Goal: Task Accomplishment & Management: Manage account settings

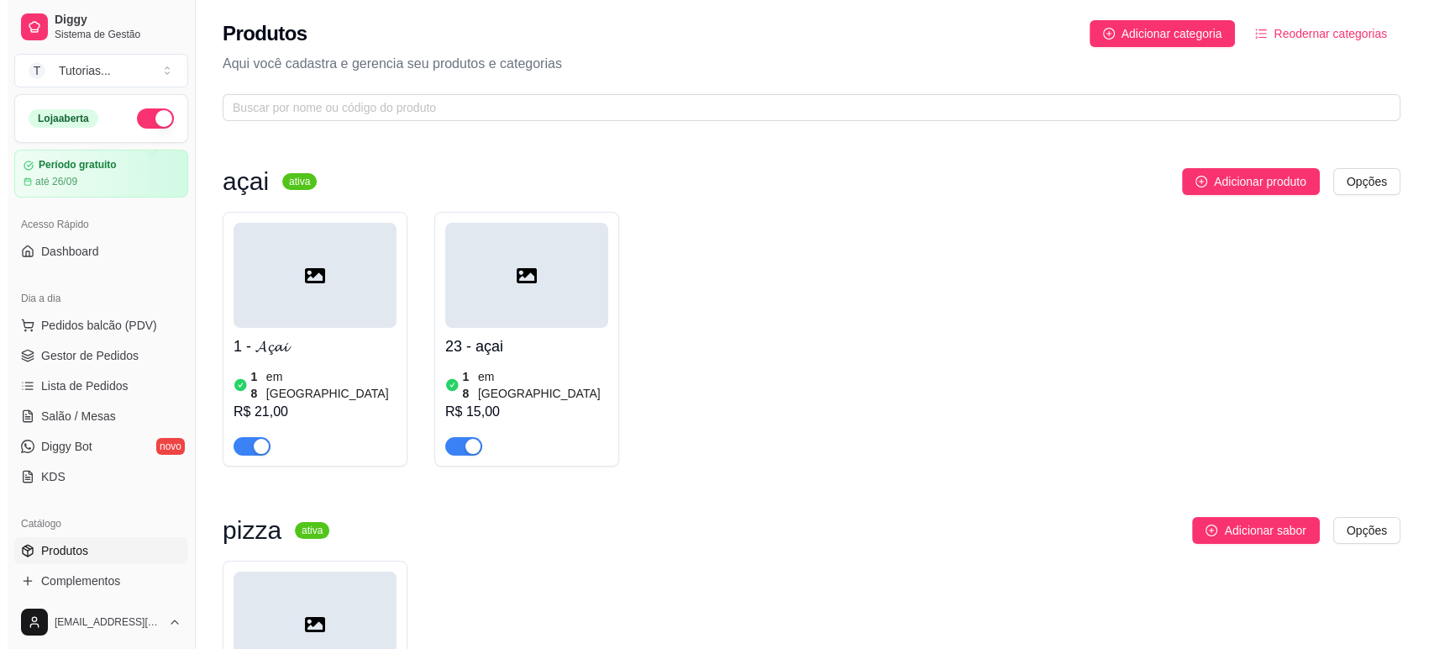
scroll to position [164, 0]
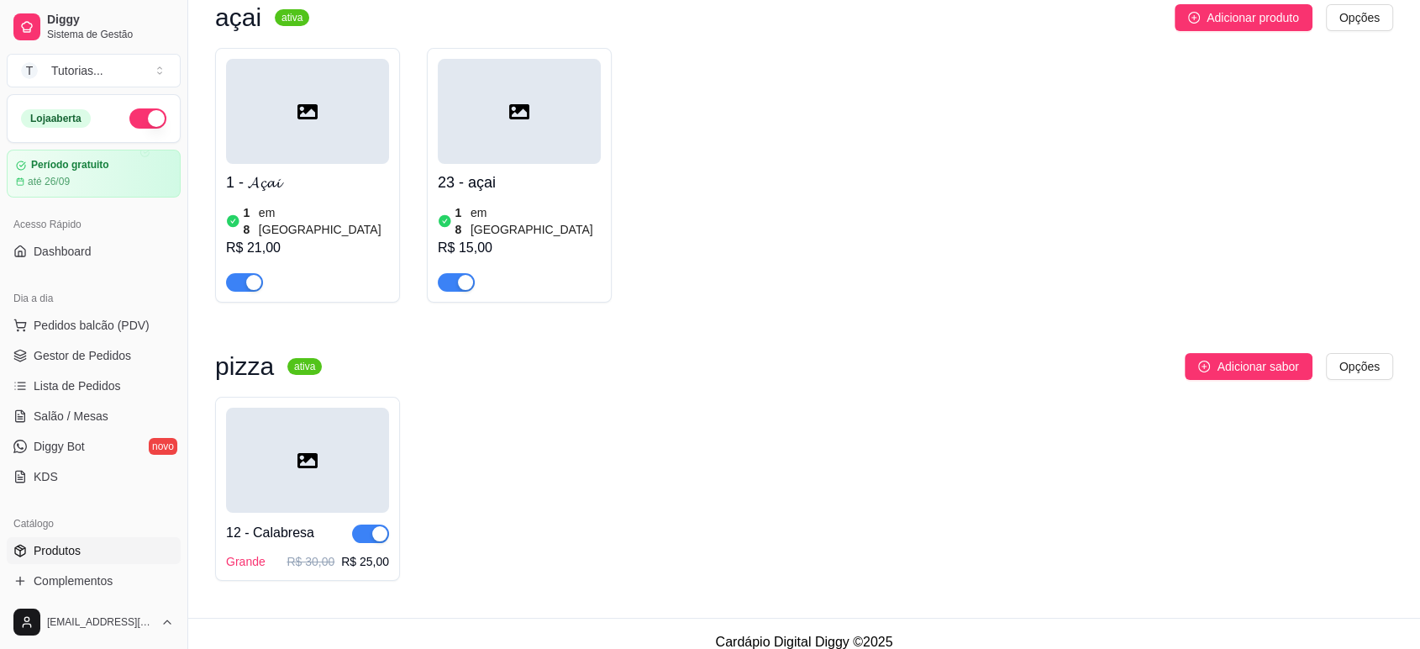
click at [288, 481] on div at bounding box center [307, 459] width 163 height 105
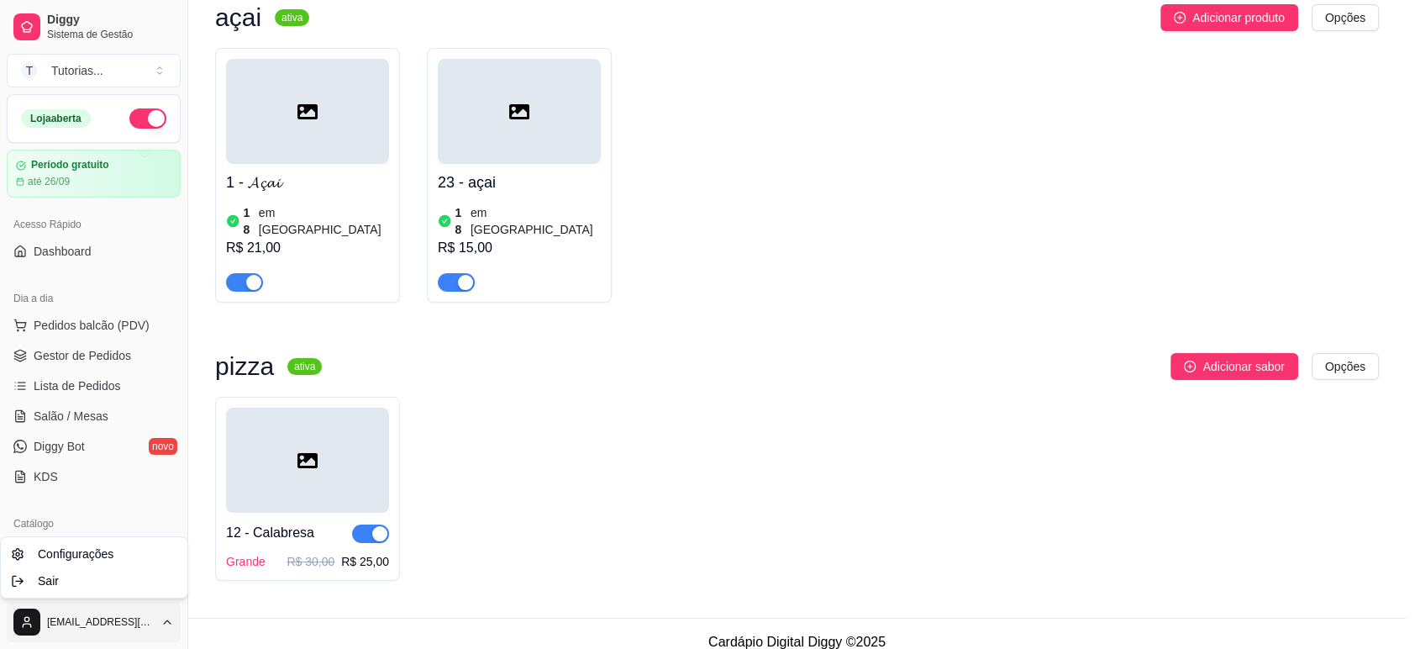
click at [134, 485] on html "Diggy Sistema de Gestão T Tutorias ... Loja aberta Período gratuito até 26/09 A…" at bounding box center [710, 160] width 1420 height 649
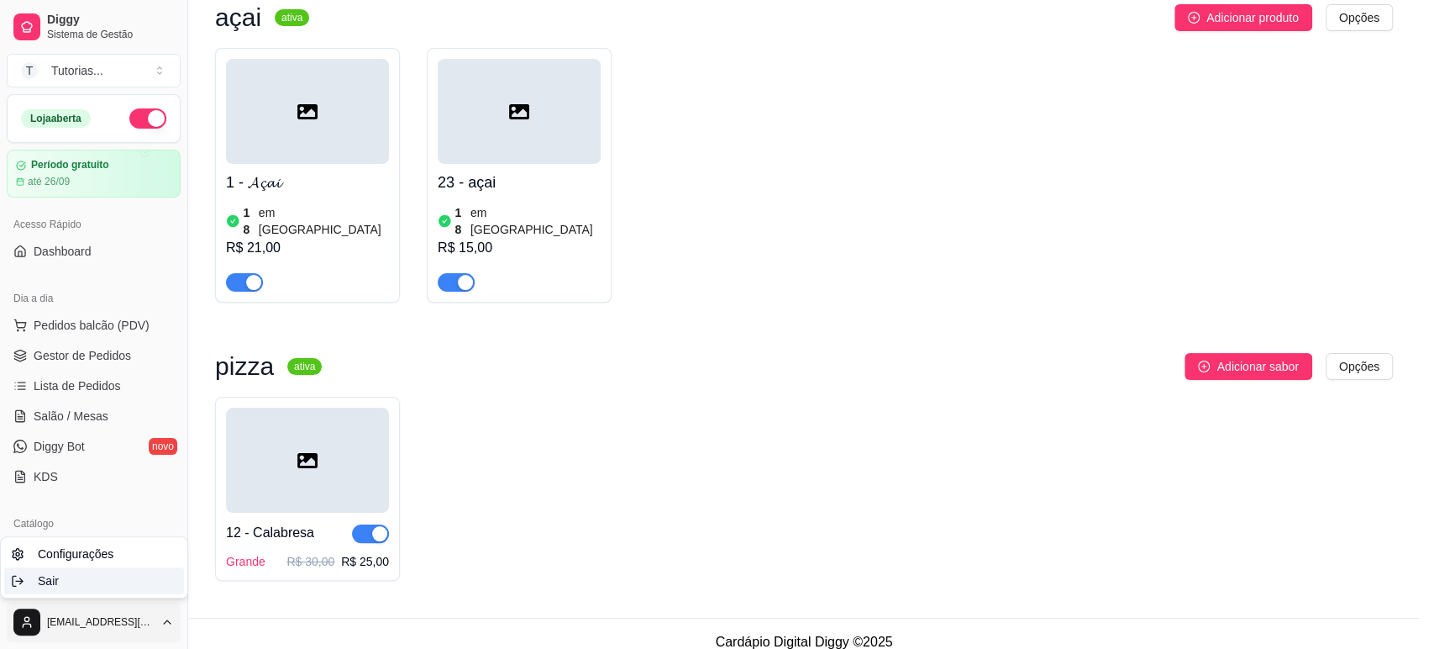
click at [114, 576] on div "Sair" at bounding box center [94, 580] width 180 height 27
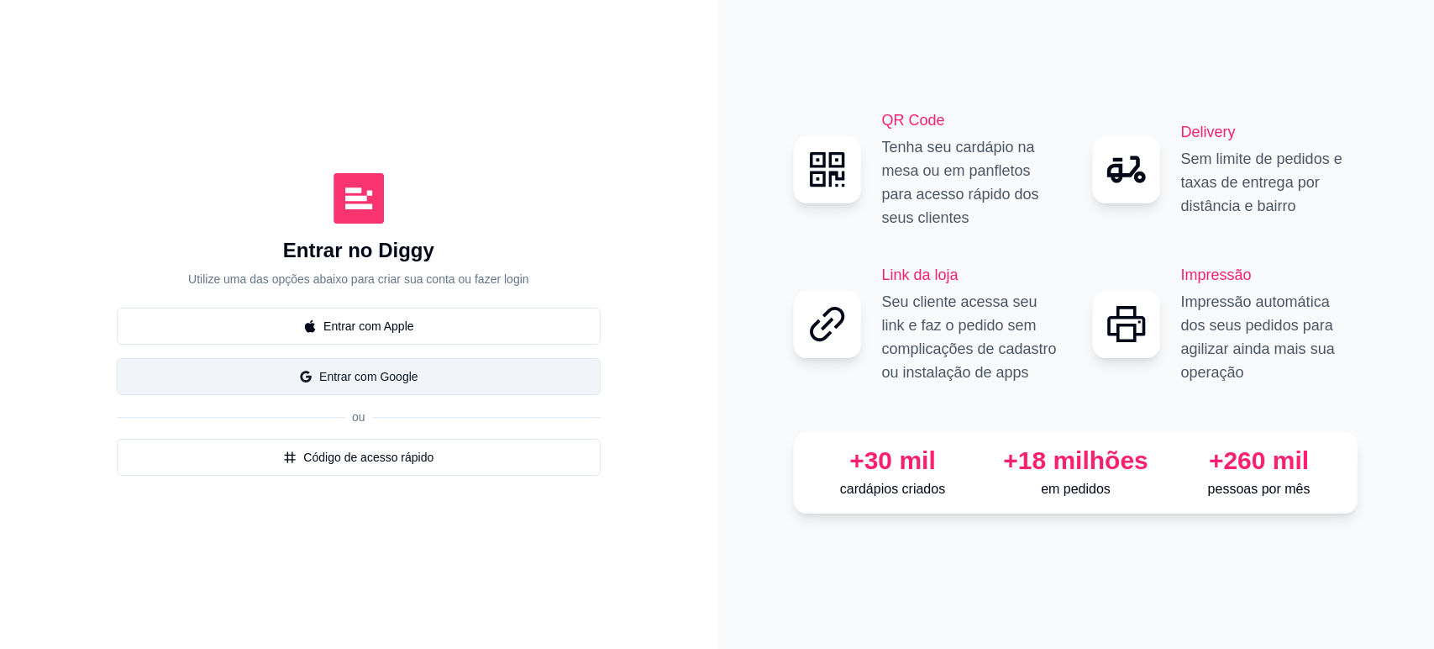
click at [450, 377] on button "Entrar com Google" at bounding box center [359, 376] width 484 height 37
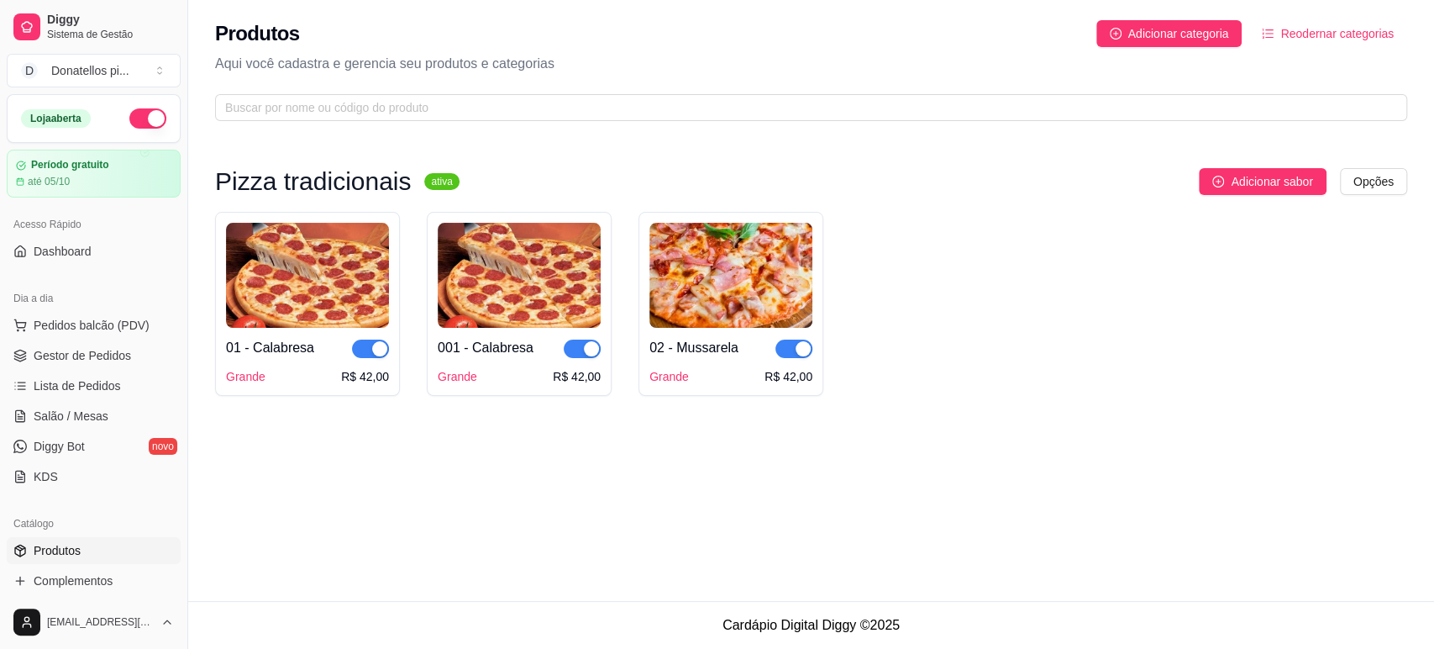
click at [262, 247] on img at bounding box center [307, 275] width 163 height 105
click at [1393, 179] on html "Diggy Sistema de Gestão D Donatellos pi ... Loja aberta Período gratuito até 05…" at bounding box center [717, 324] width 1434 height 649
click at [1352, 247] on div "Editar categoria" at bounding box center [1340, 250] width 180 height 27
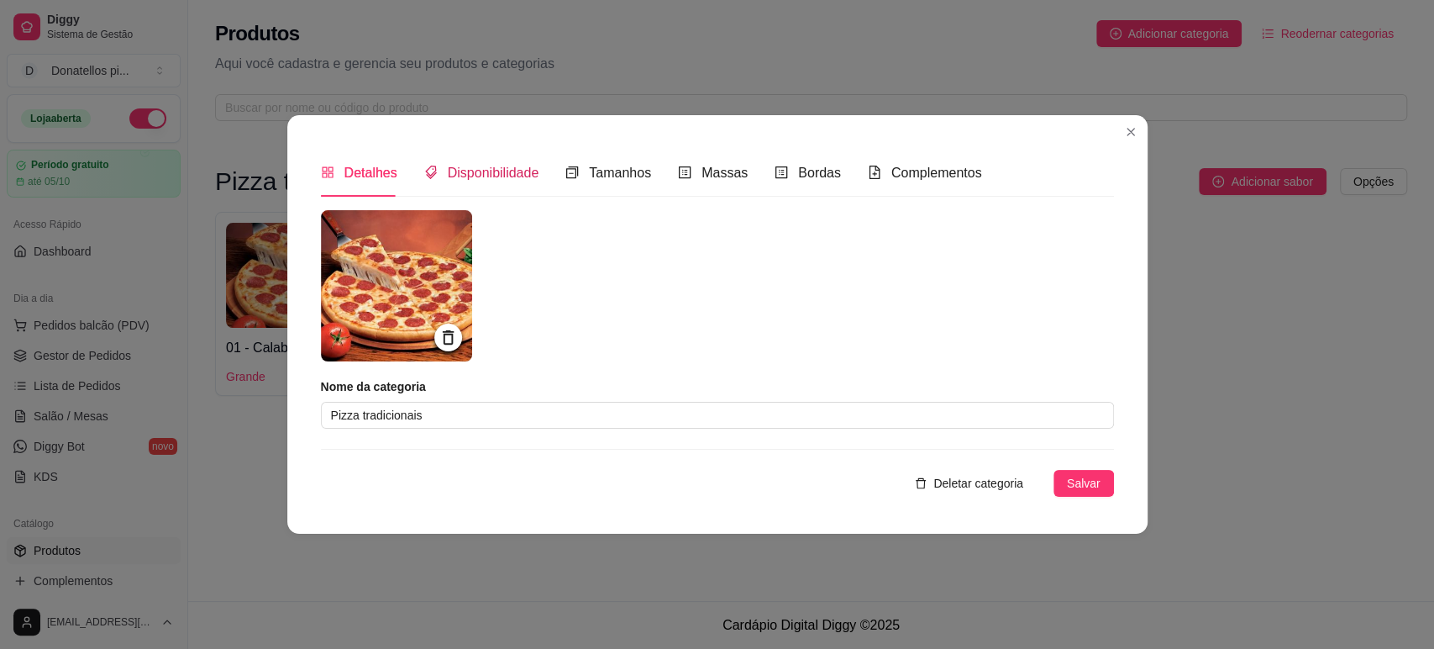
click at [489, 166] on span "Disponibilidade" at bounding box center [494, 173] width 92 height 14
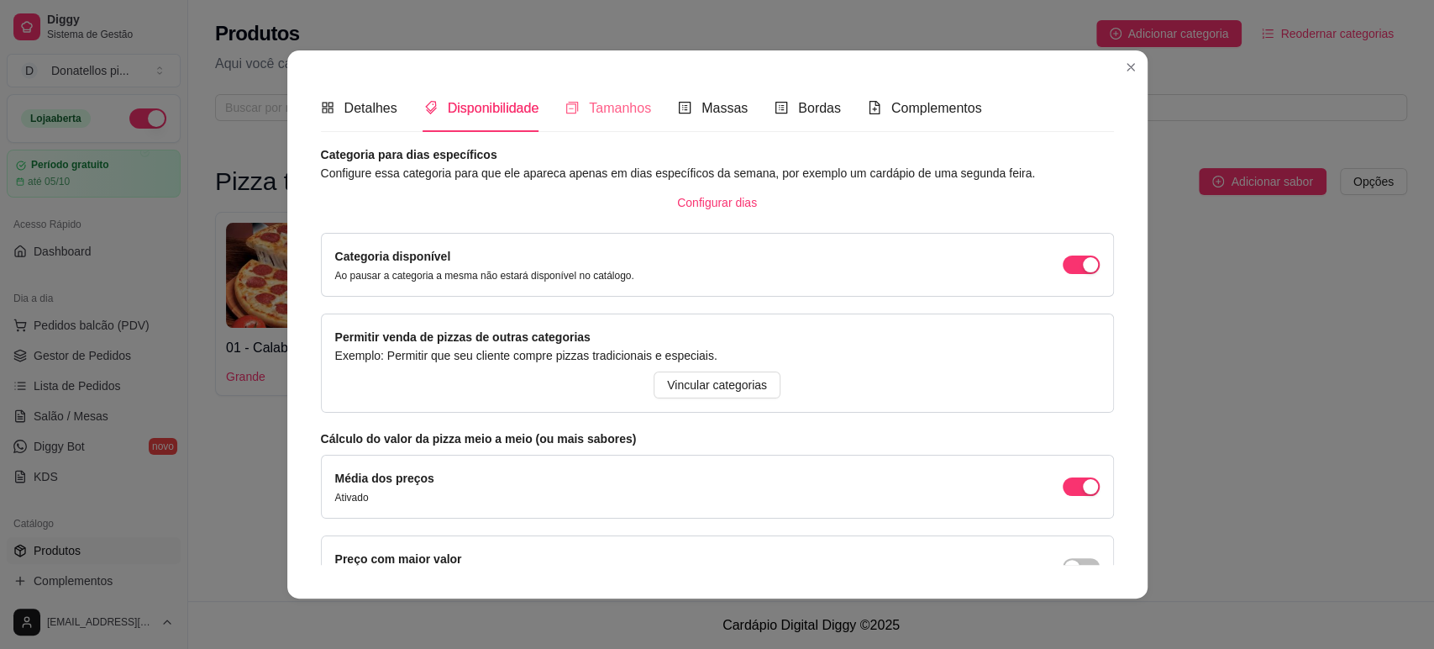
click at [623, 94] on div "Tamanhos" at bounding box center [608, 108] width 86 height 48
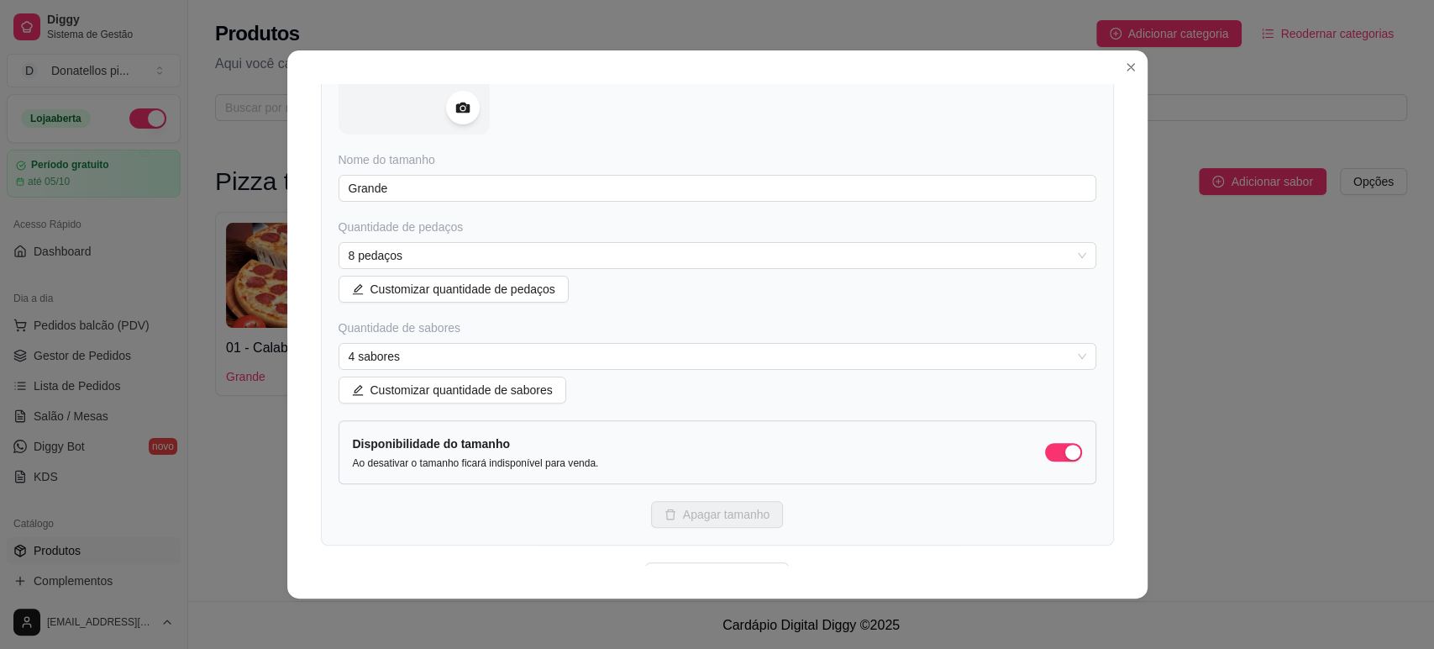
scroll to position [222, 0]
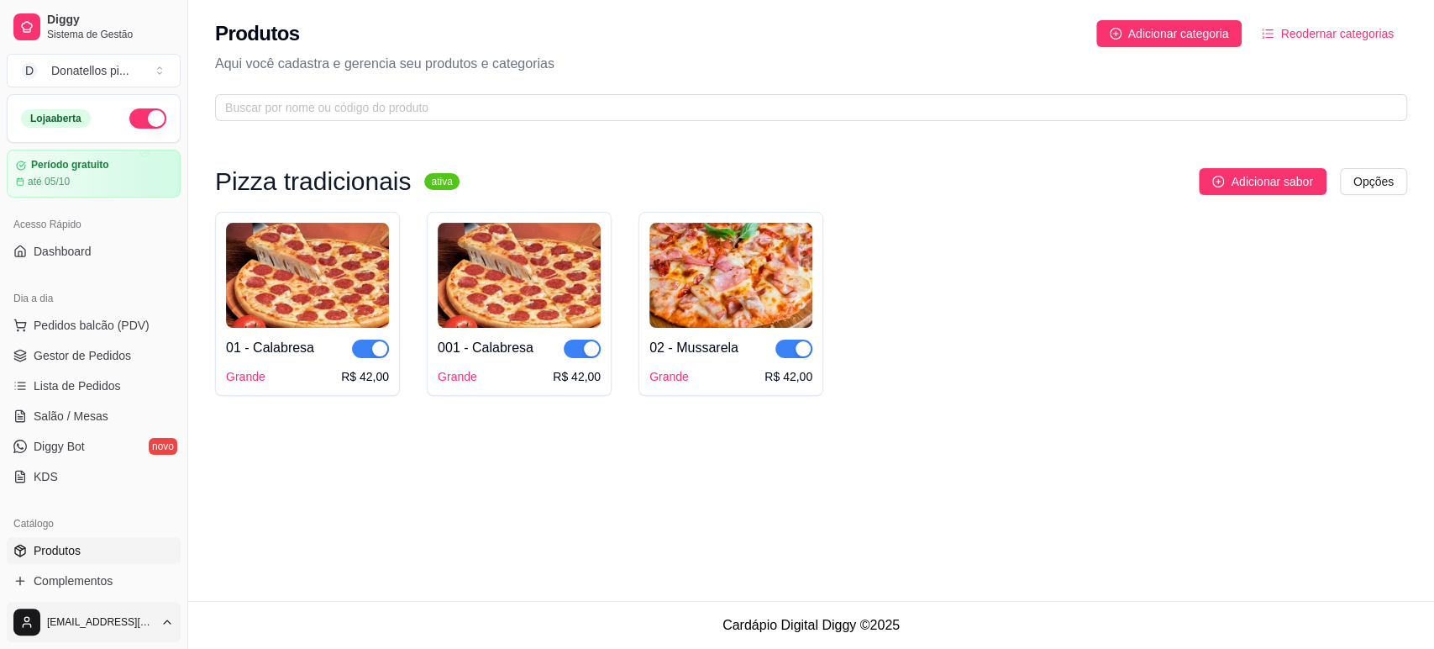
click at [139, 612] on html "Diggy Sistema de Gestão D Donatellos pi ... Loja aberta Período gratuito até 05…" at bounding box center [717, 324] width 1434 height 649
click at [121, 586] on div "Sair" at bounding box center [94, 580] width 180 height 27
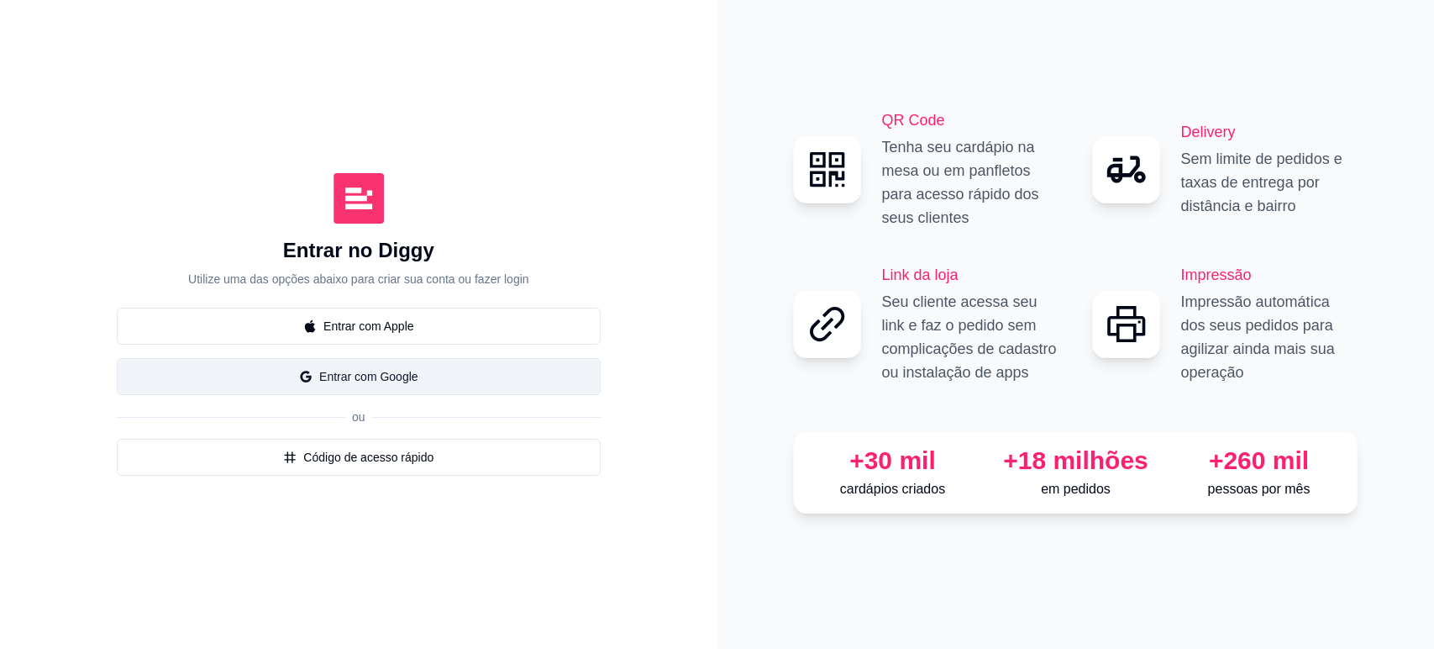
click at [479, 376] on button "Entrar com Google" at bounding box center [359, 376] width 484 height 37
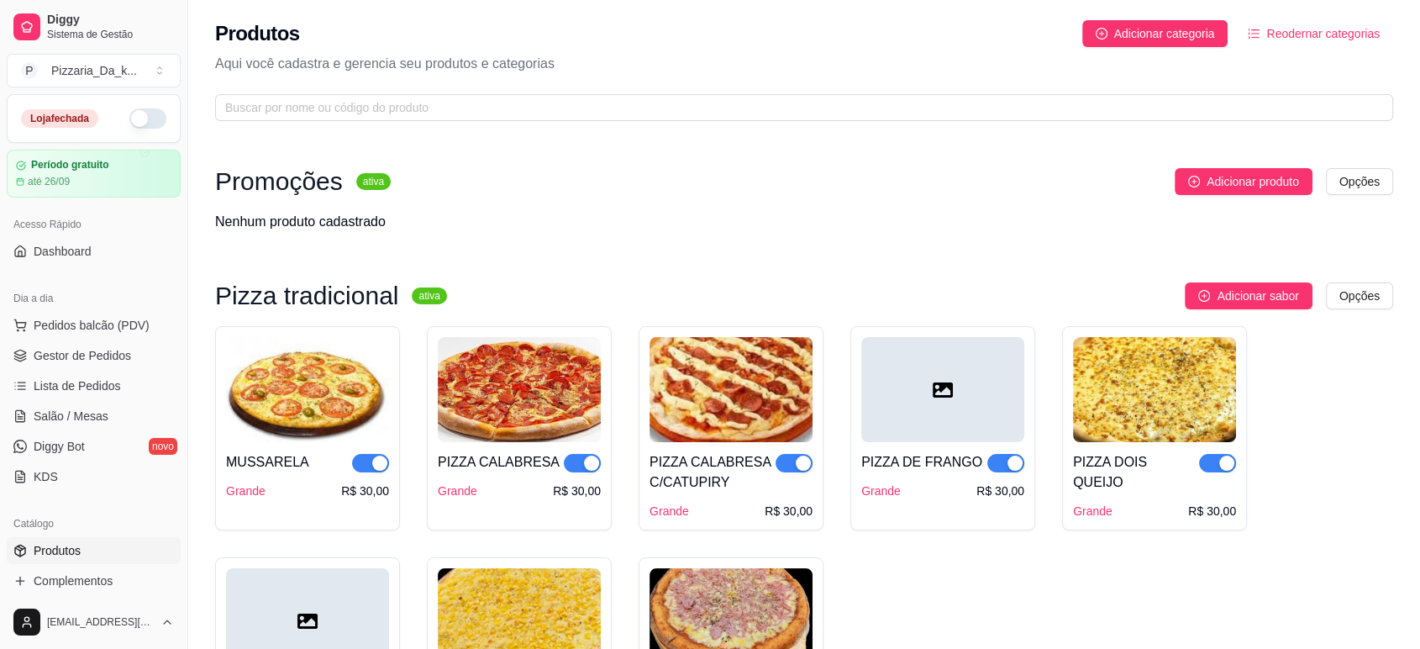
click at [1364, 290] on html "Diggy Sistema de Gestão P Pizzaria_Da_k ... Loja fechada Período gratuito até 2…" at bounding box center [710, 324] width 1420 height 649
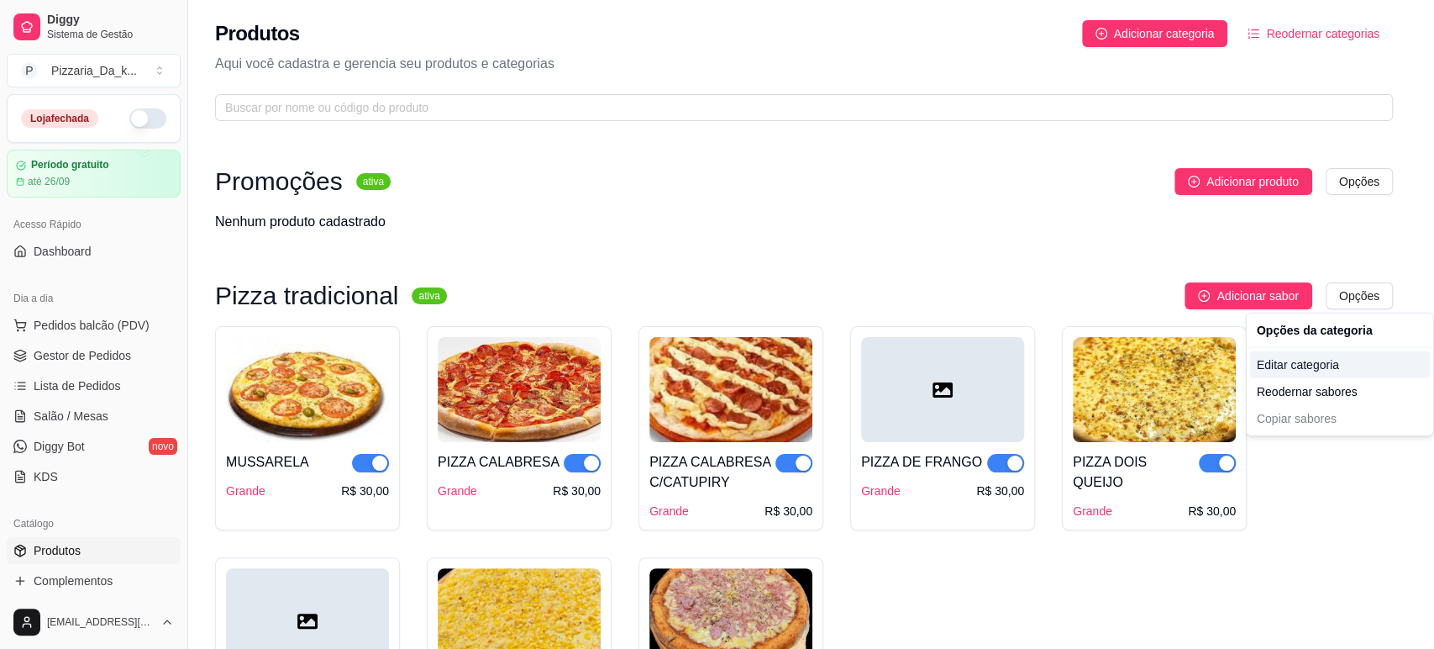
click at [1330, 368] on div "Editar categoria" at bounding box center [1340, 364] width 180 height 27
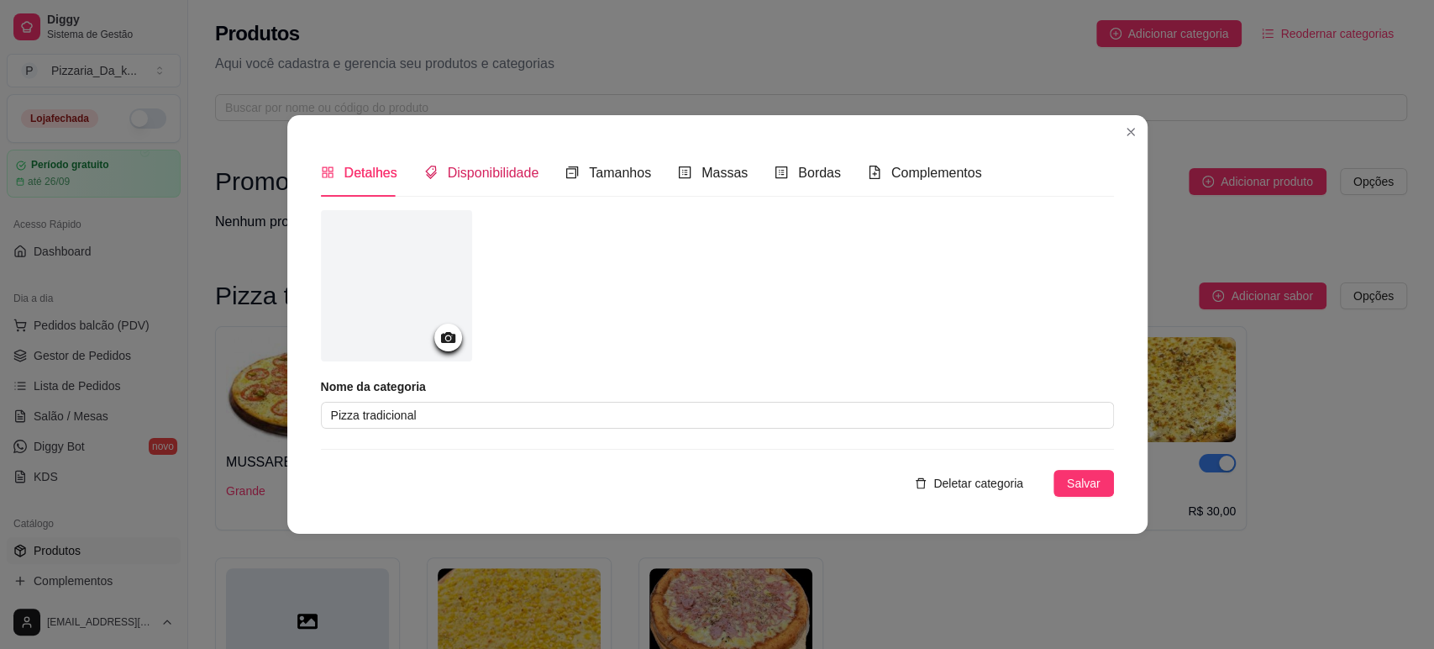
click at [497, 171] on span "Disponibilidade" at bounding box center [494, 173] width 92 height 14
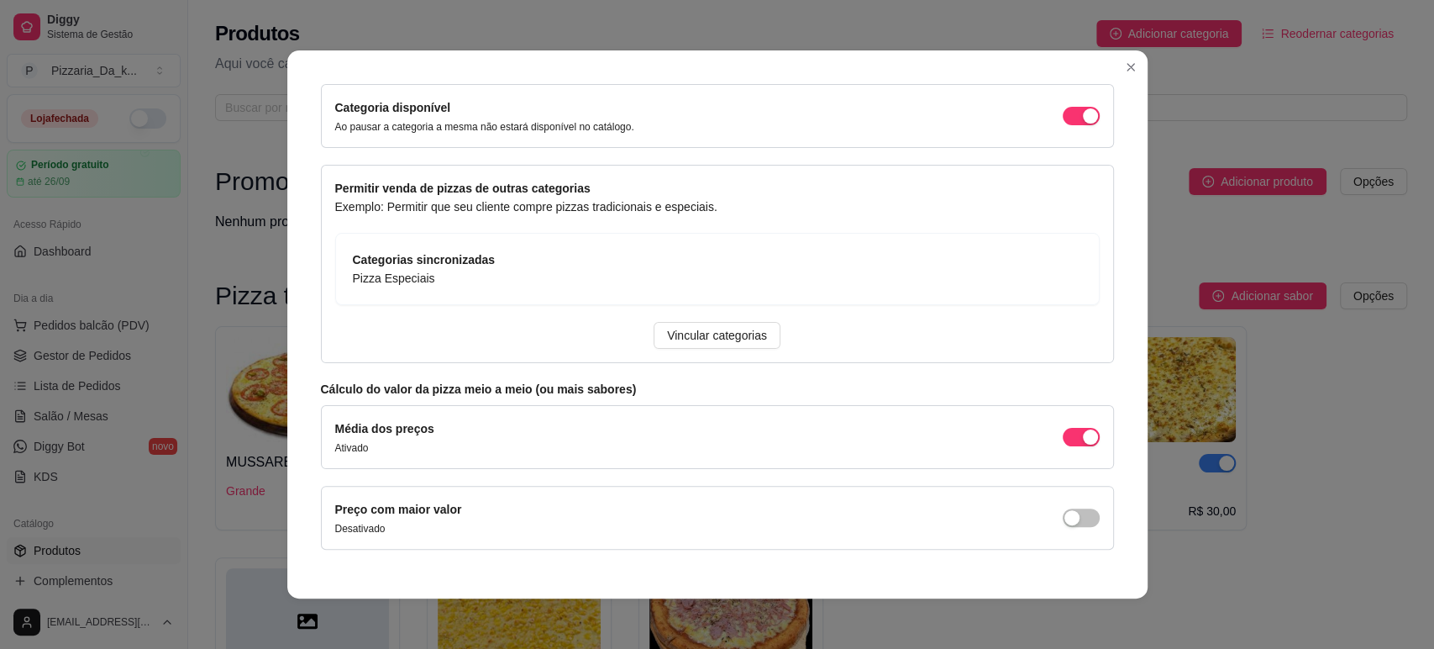
scroll to position [200, 0]
